Goal: Navigation & Orientation: Go to known website

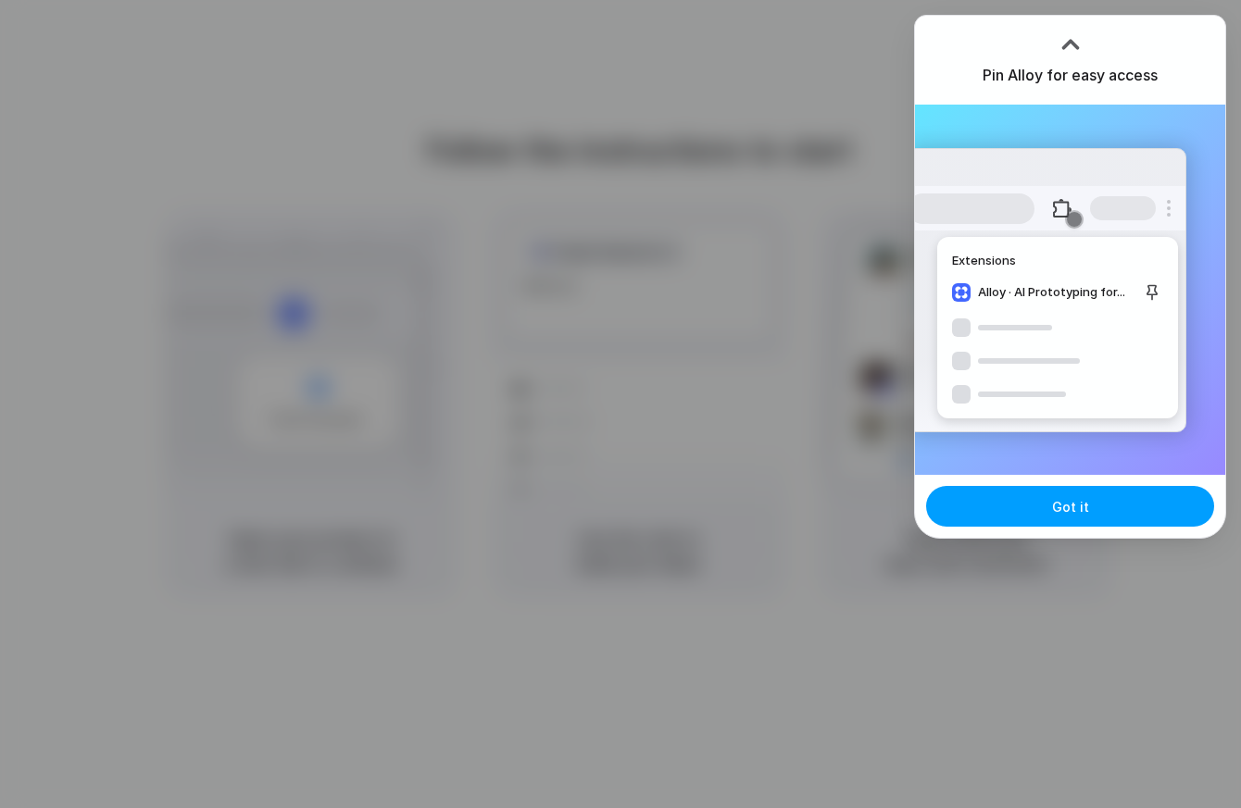
click at [1066, 514] on span "Got it" at bounding box center [1070, 506] width 37 height 19
